Goal: Information Seeking & Learning: Learn about a topic

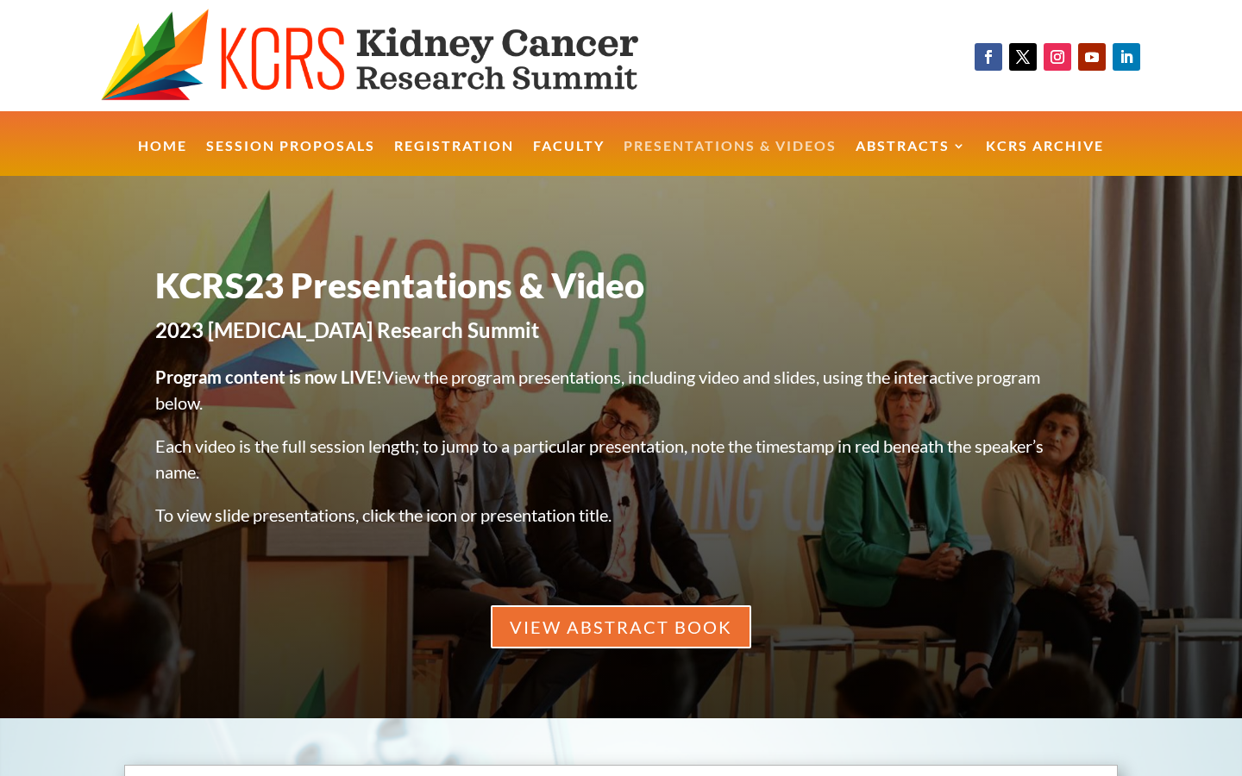
click at [751, 148] on link "Presentations & Videos" at bounding box center [730, 158] width 213 height 37
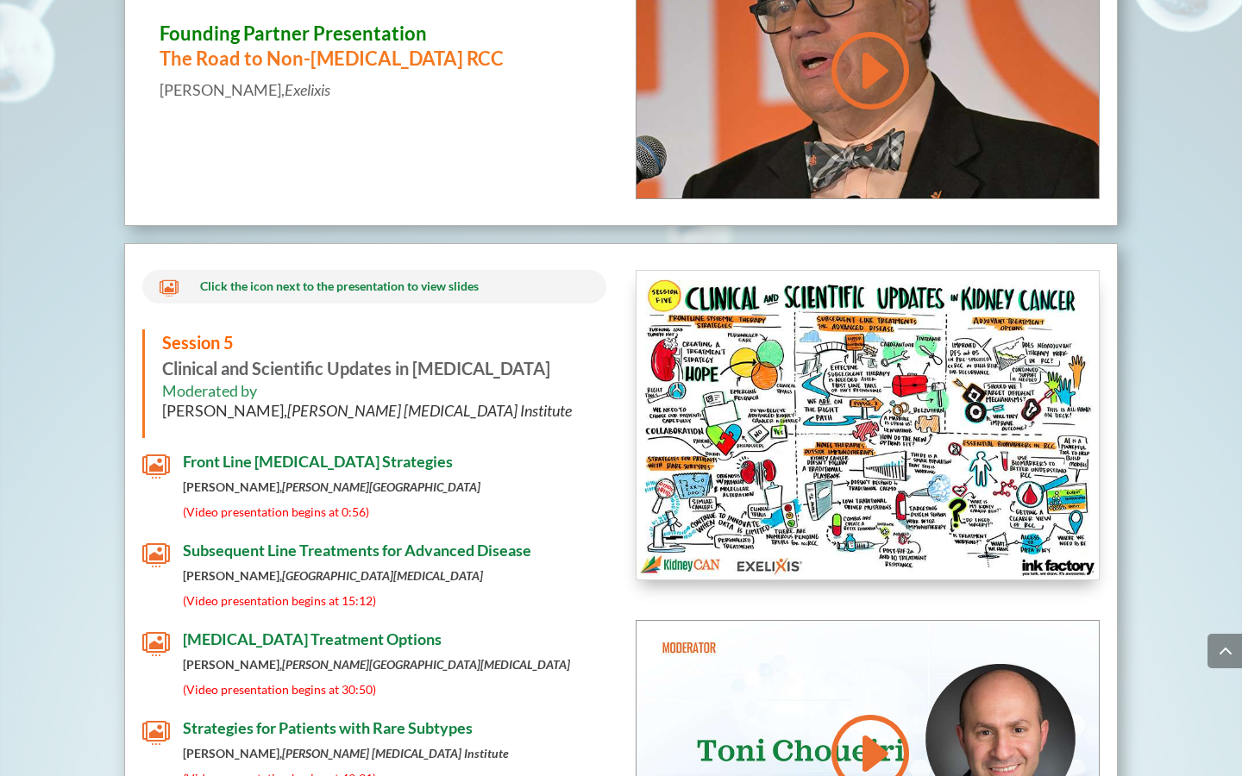
scroll to position [6671, 0]
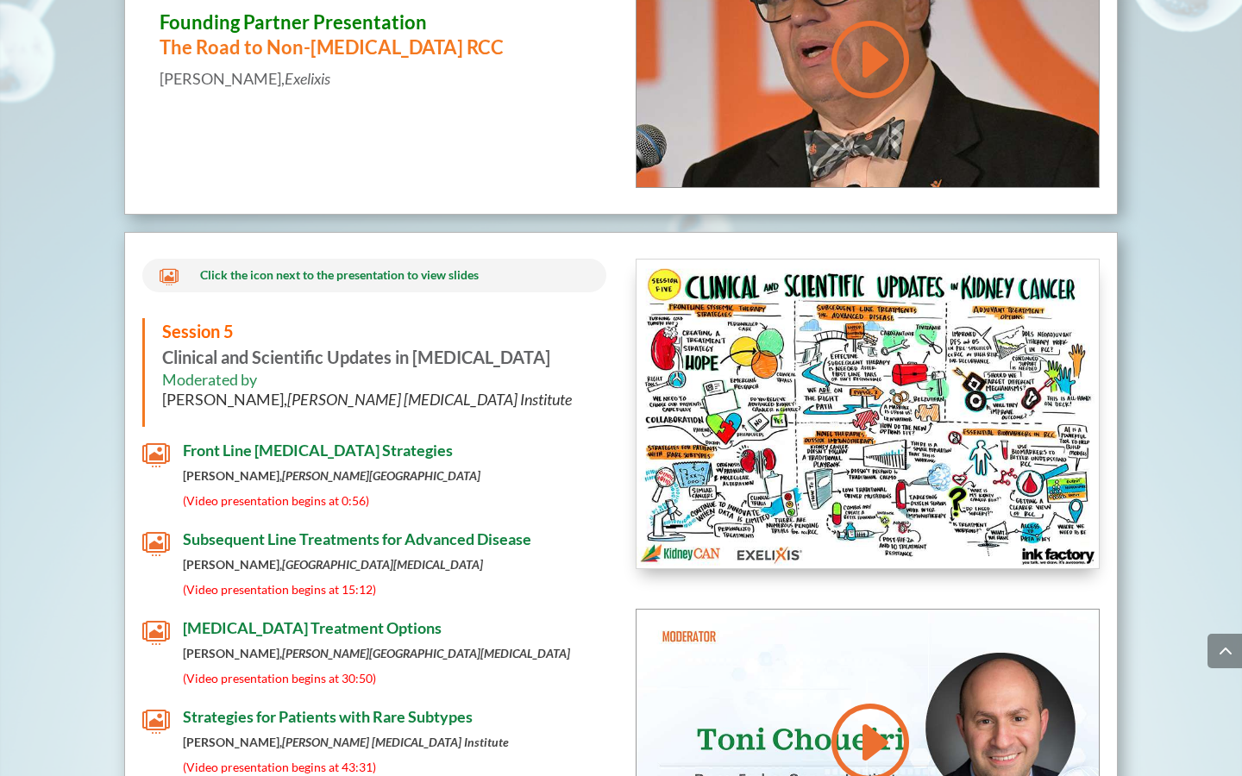
click at [316, 441] on span "Front Line [MEDICAL_DATA] Strategies" at bounding box center [318, 450] width 270 height 19
